Goal: Task Accomplishment & Management: Manage account settings

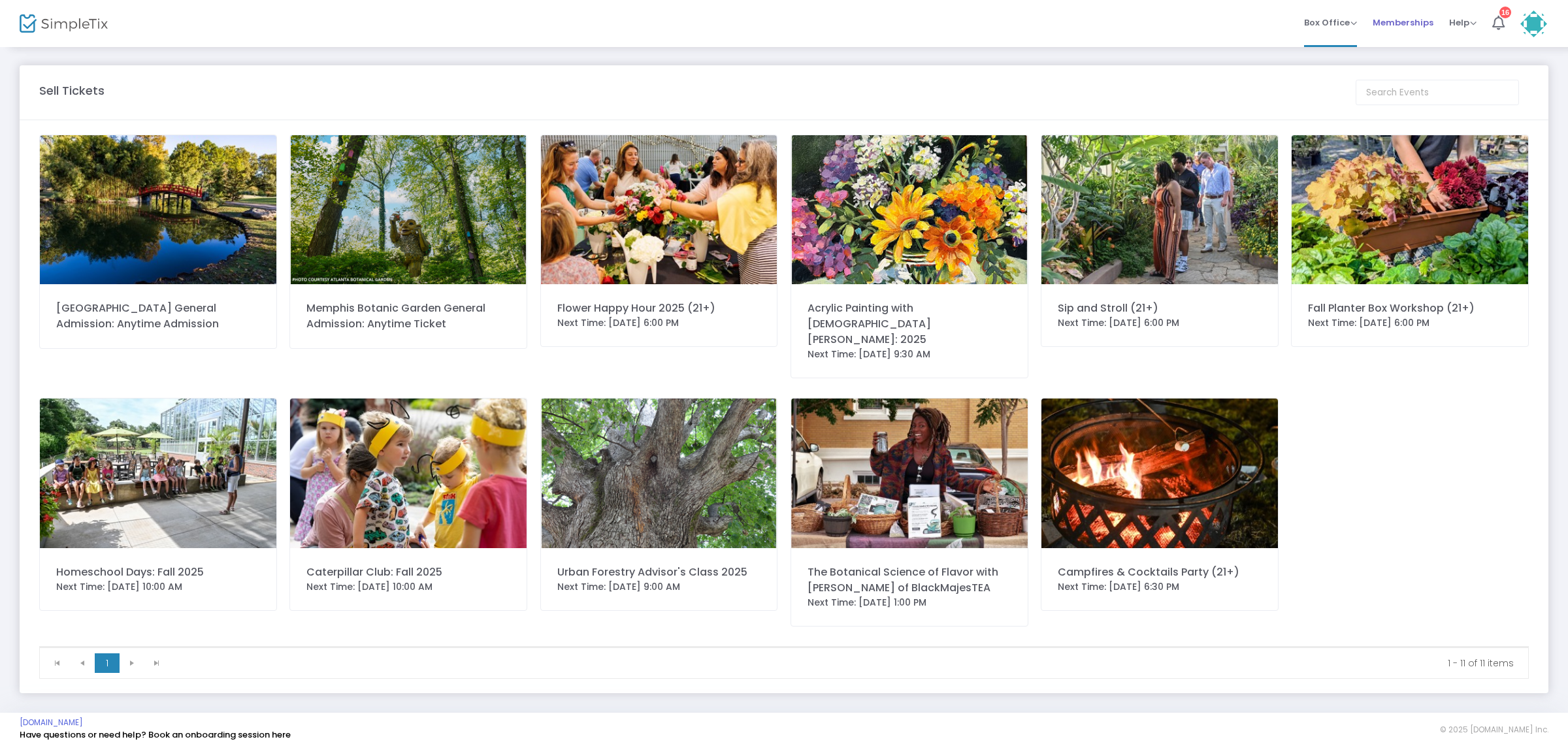
click at [1413, 24] on span "Memberships" at bounding box center [1402, 23] width 61 height 34
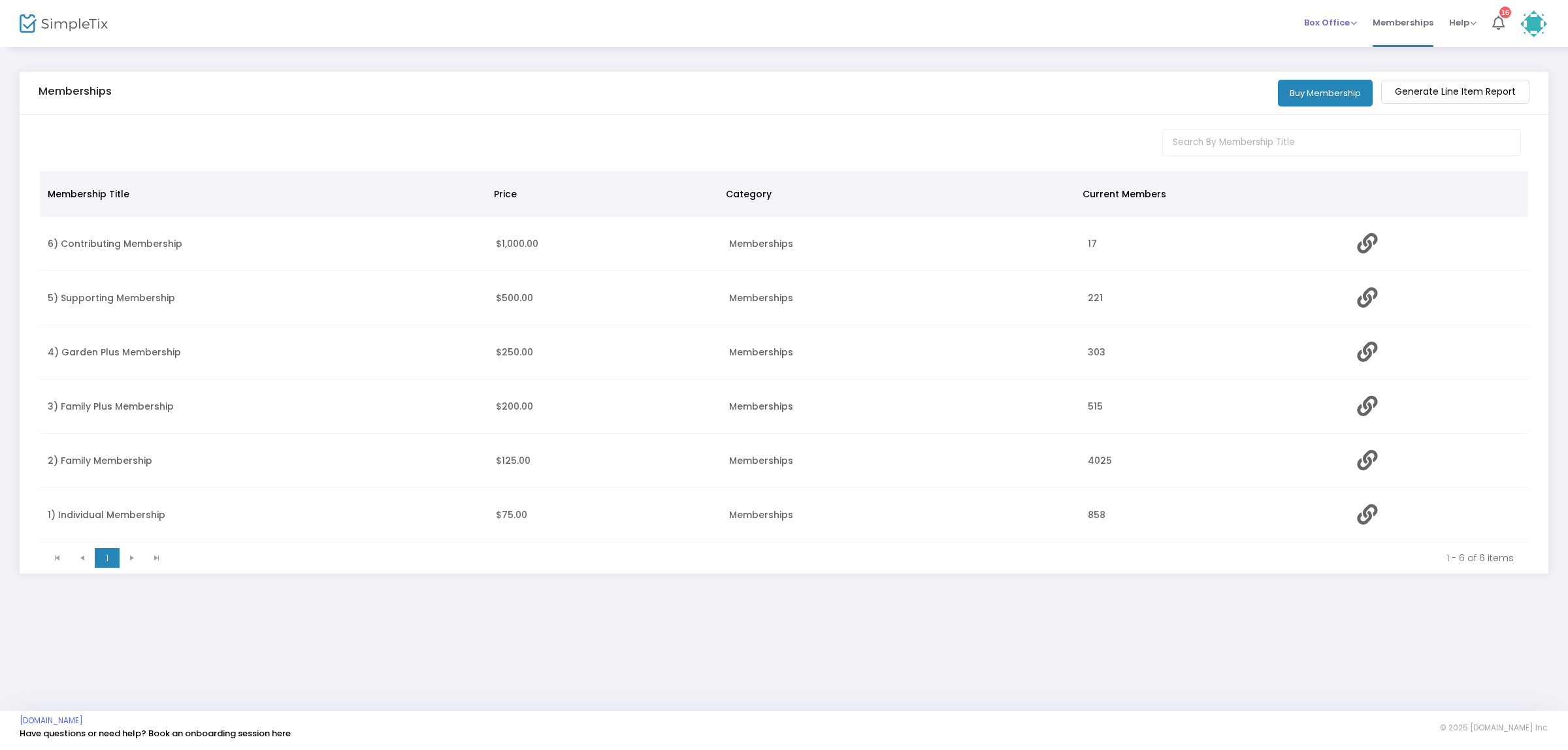
click at [1339, 18] on span "Box Office" at bounding box center [1330, 23] width 53 height 12
click at [1533, 21] on img at bounding box center [1533, 23] width 27 height 27
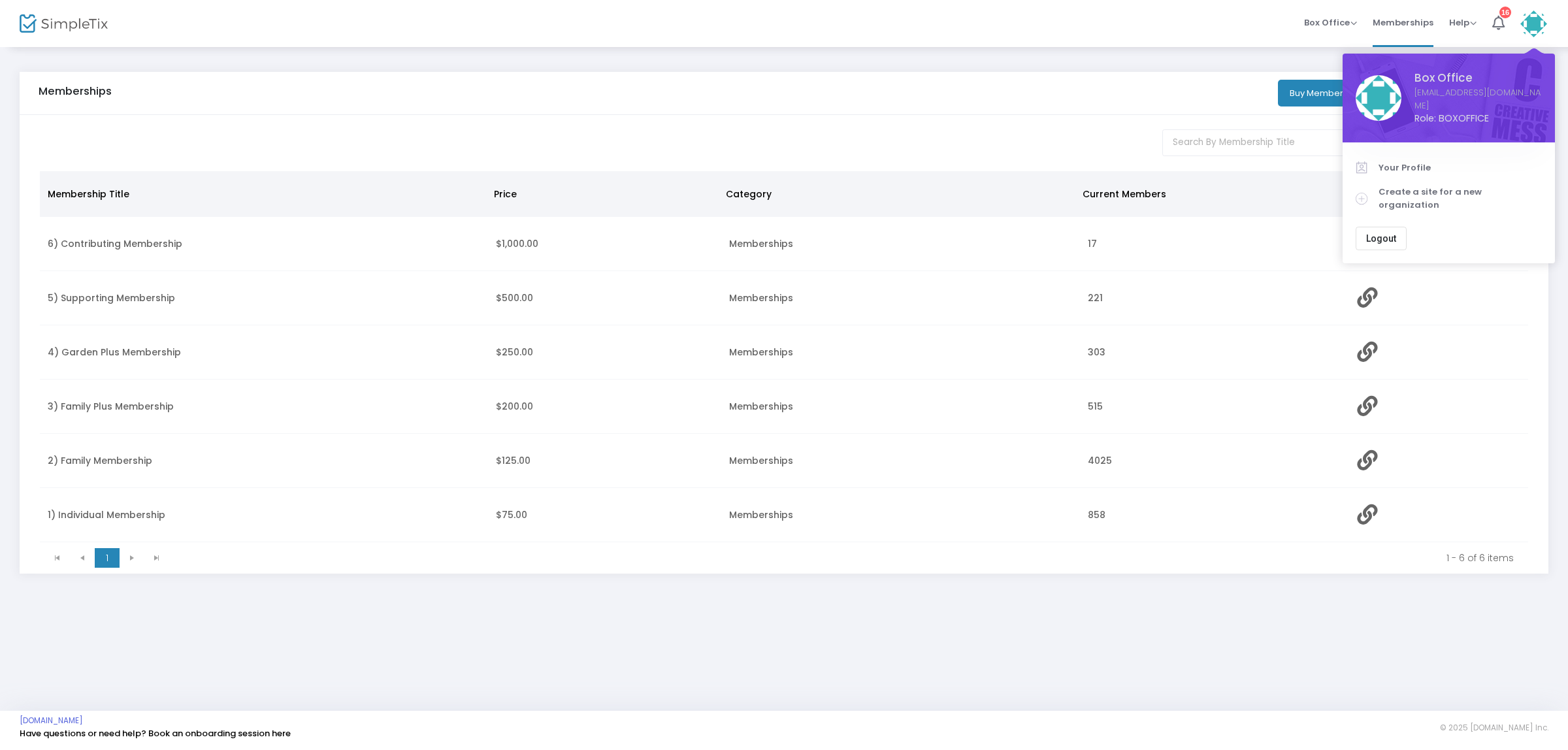
click at [1389, 233] on span "Logout" at bounding box center [1381, 238] width 30 height 10
